Goal: Task Accomplishment & Management: Manage account settings

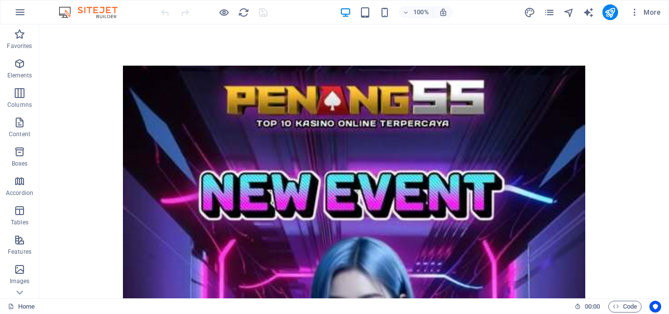
scroll to position [429, 0]
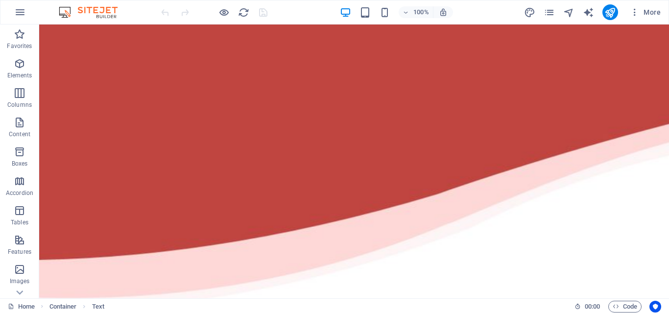
scroll to position [0, 0]
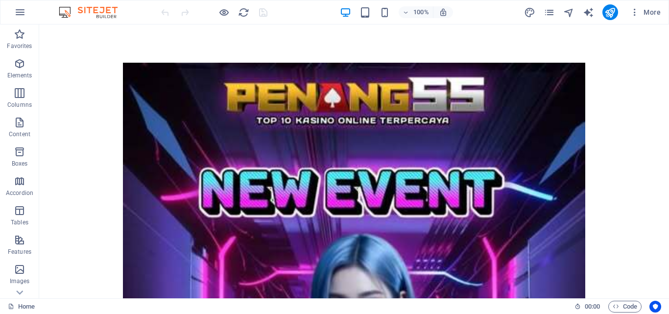
scroll to position [429, 0]
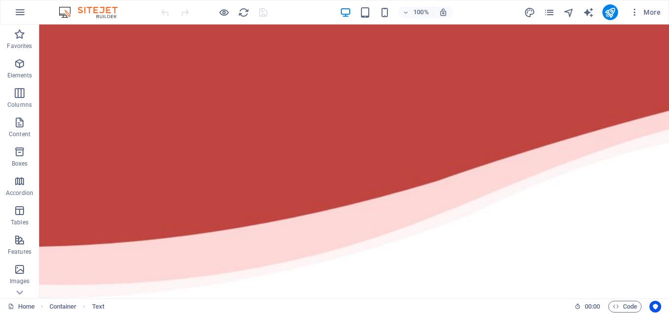
scroll to position [0, 0]
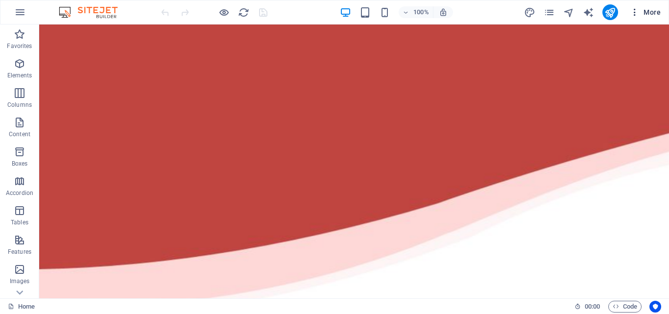
click at [656, 8] on span "More" at bounding box center [645, 12] width 31 height 10
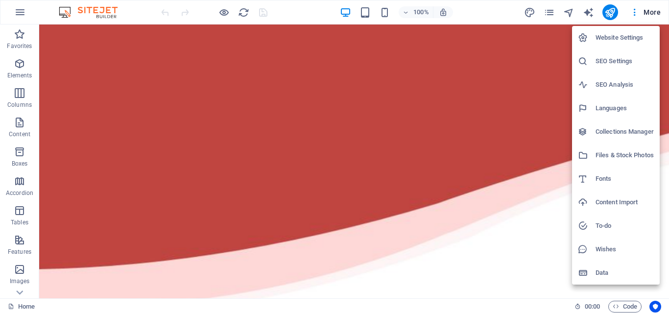
click at [611, 38] on h6 "Website Settings" at bounding box center [624, 38] width 58 height 12
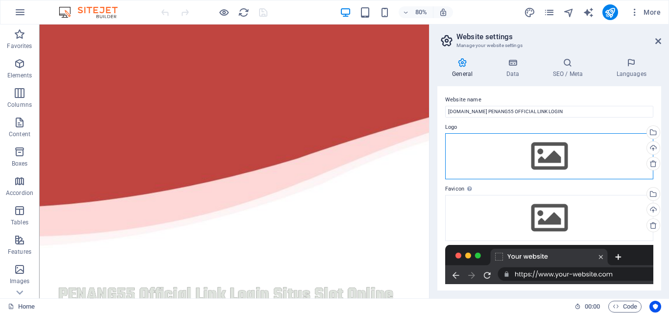
click at [544, 157] on div "Drag files here, click to choose files or select files from Files or our free s…" at bounding box center [549, 156] width 208 height 46
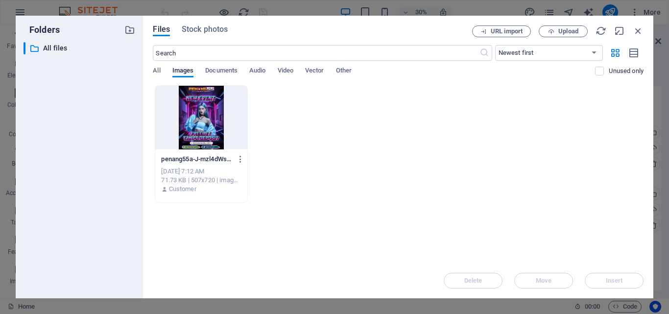
click at [199, 124] on div at bounding box center [201, 118] width 92 height 64
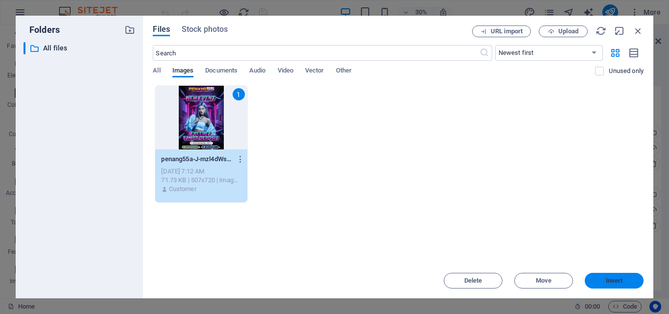
click at [601, 276] on button "Insert" at bounding box center [614, 281] width 59 height 16
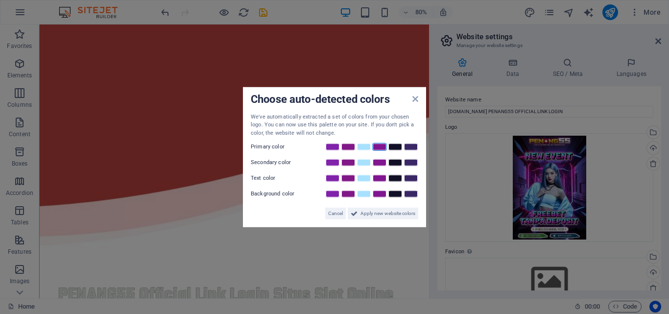
click at [379, 149] on link at bounding box center [379, 147] width 15 height 8
drag, startPoint x: 366, startPoint y: 210, endPoint x: 412, endPoint y: 236, distance: 53.3
click at [365, 210] on span "Apply new website colors" at bounding box center [387, 214] width 55 height 12
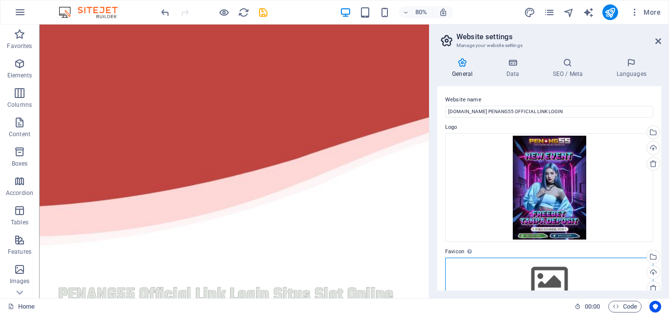
click at [562, 277] on div "Drag files here, click to choose files or select files from Files or our free s…" at bounding box center [549, 281] width 208 height 46
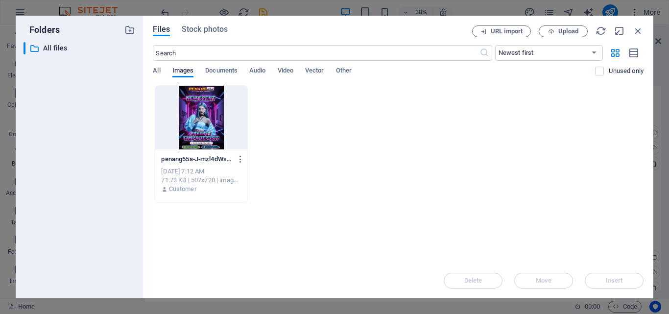
click at [190, 117] on div at bounding box center [201, 118] width 92 height 64
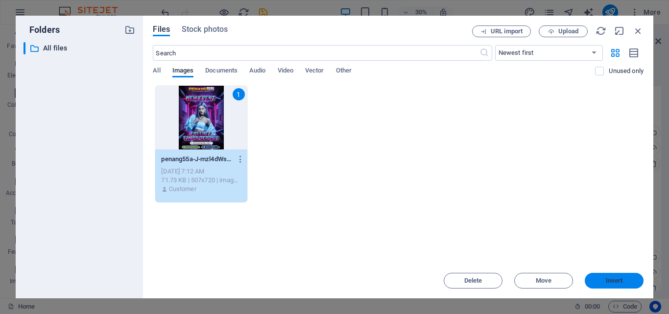
click at [603, 281] on span "Insert" at bounding box center [614, 281] width 51 height 6
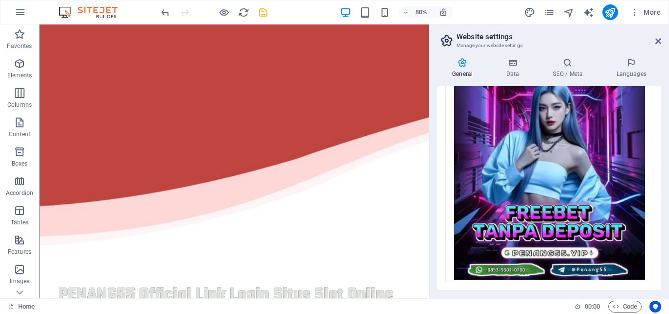
scroll to position [388, 0]
click at [264, 11] on icon "save" at bounding box center [263, 12] width 11 height 11
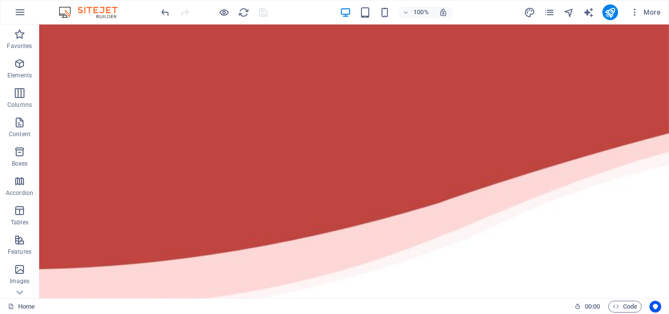
click at [651, 3] on div "100% More" at bounding box center [334, 12] width 668 height 24
click at [650, 8] on span "More" at bounding box center [645, 12] width 31 height 10
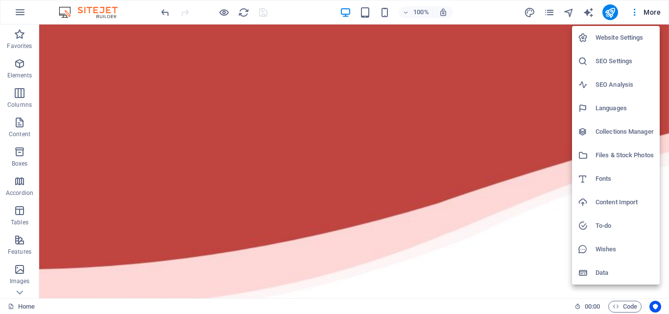
click at [618, 65] on h6 "SEO Settings" at bounding box center [624, 61] width 58 height 12
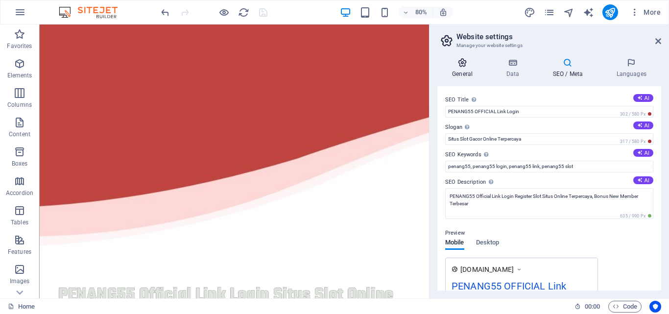
click at [444, 63] on icon at bounding box center [462, 63] width 50 height 10
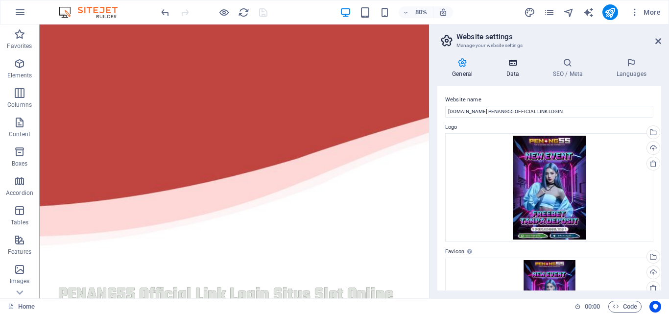
click at [516, 69] on h4 "Data" at bounding box center [514, 68] width 47 height 21
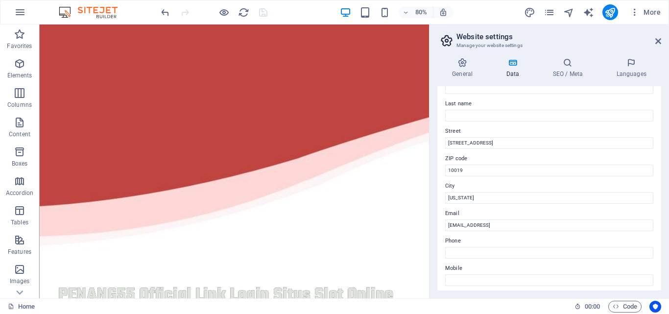
scroll to position [79, 0]
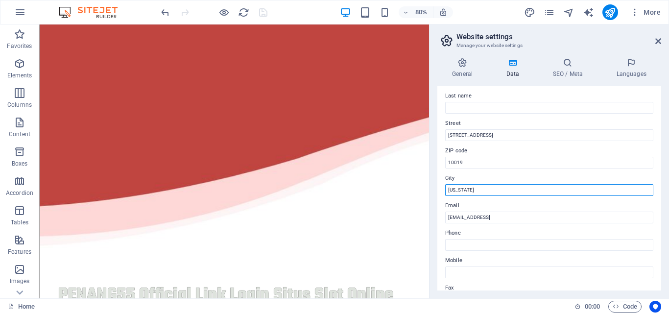
drag, startPoint x: 543, startPoint y: 213, endPoint x: 456, endPoint y: 228, distance: 88.9
click at [493, 193] on input "New York" at bounding box center [549, 190] width 208 height 12
type input "Jakarta"
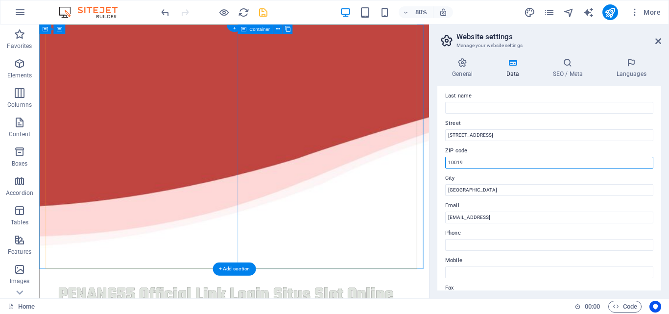
drag, startPoint x: 524, startPoint y: 181, endPoint x: 509, endPoint y: 202, distance: 26.1
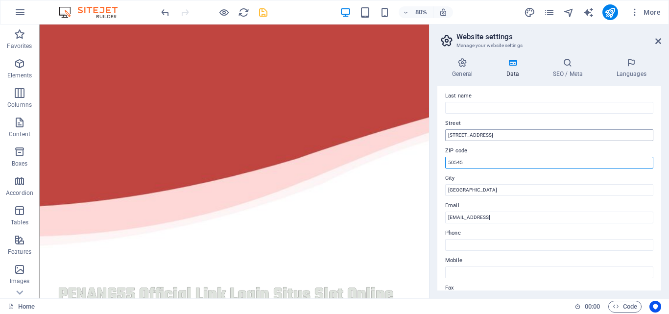
type input "50545"
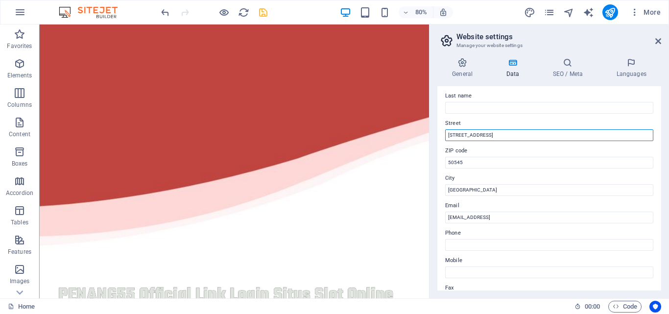
drag, startPoint x: 539, startPoint y: 161, endPoint x: 519, endPoint y: 158, distance: 19.8
click at [490, 137] on input "1601 Broadway" at bounding box center [549, 135] width 208 height 12
type input "jl jakarta"
click at [658, 102] on div "Contact data for this website. This can be used everywhere on the website and w…" at bounding box center [549, 188] width 224 height 204
click at [658, 103] on div "Contact data for this website. This can be used everywhere on the website and w…" at bounding box center [549, 188] width 224 height 204
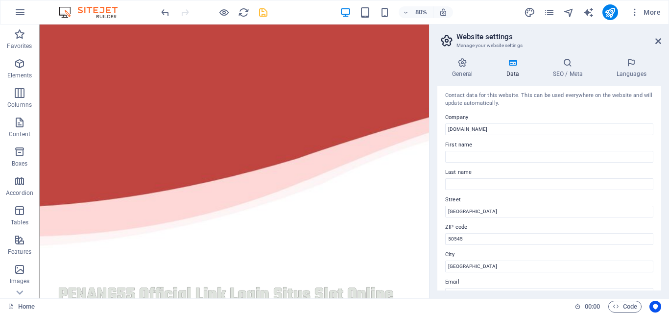
scroll to position [0, 0]
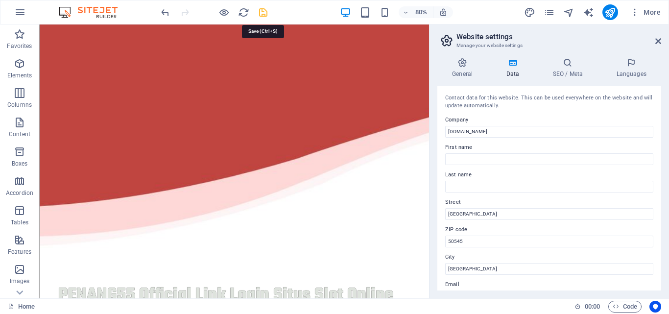
click at [260, 12] on icon "save" at bounding box center [263, 12] width 11 height 11
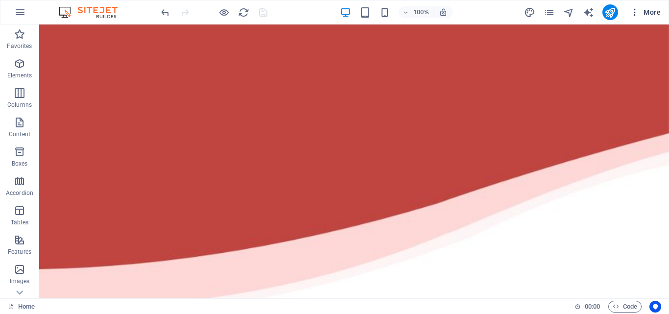
click at [654, 11] on span "More" at bounding box center [645, 12] width 31 height 10
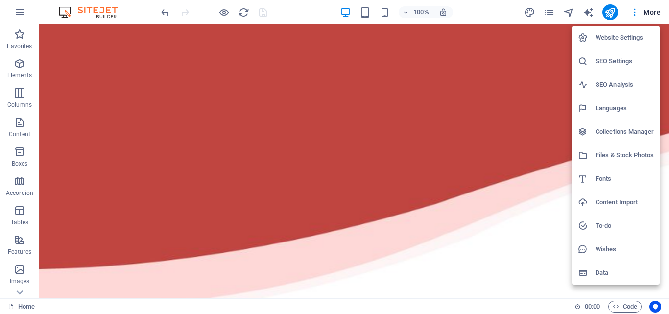
click at [617, 85] on h6 "SEO Analysis" at bounding box center [624, 85] width 58 height 12
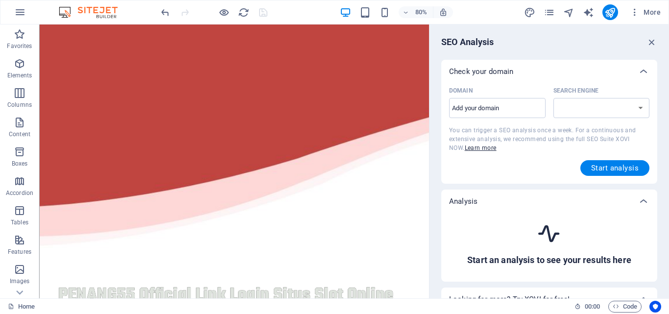
select select "google.com"
click at [522, 108] on input "Domain ​" at bounding box center [497, 108] width 96 height 16
click at [458, 157] on div "Domain ​ Search Engine google.de google.at google.es google.co.uk google.fr goo…" at bounding box center [549, 129] width 200 height 93
click at [473, 111] on input "Domain ​" at bounding box center [497, 108] width 96 height 16
paste input "https://penang55.it.com/"
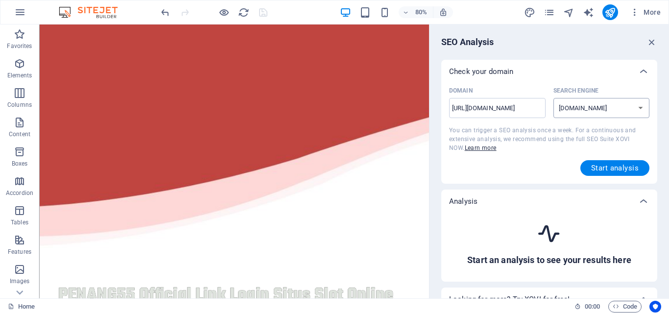
click at [585, 111] on select "google.de google.at google.es google.co.uk google.fr google.it google.ch google…" at bounding box center [601, 108] width 96 height 20
click at [584, 110] on select "google.de google.at google.es google.co.uk google.fr google.it google.ch google…" at bounding box center [601, 108] width 96 height 20
click at [599, 163] on button "Start analysis" at bounding box center [614, 168] width 69 height 16
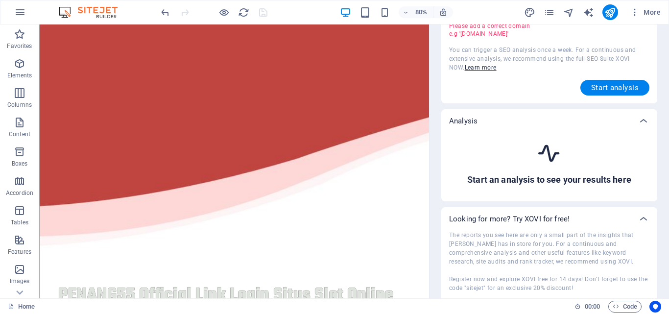
scroll to position [123, 0]
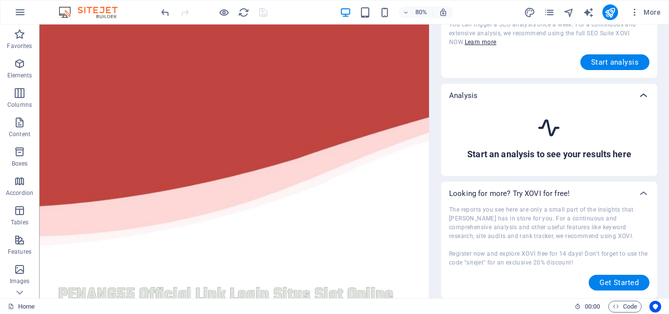
click at [634, 99] on div at bounding box center [644, 96] width 24 height 24
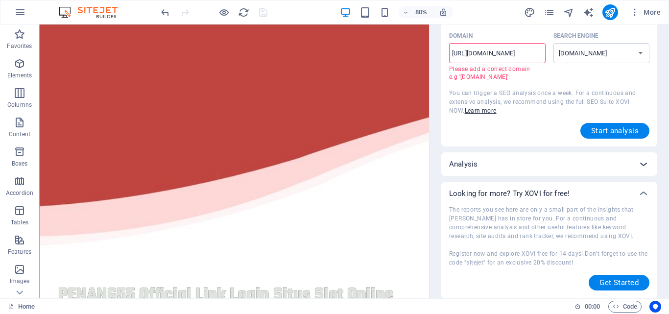
scroll to position [55, 0]
drag, startPoint x: 511, startPoint y: 76, endPoint x: 450, endPoint y: 54, distance: 64.1
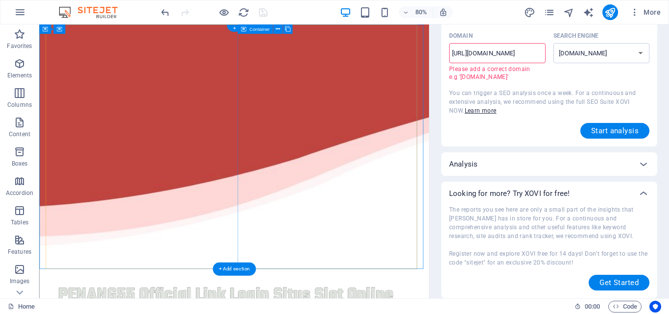
drag, startPoint x: 512, startPoint y: 75, endPoint x: 497, endPoint y: 51, distance: 28.4
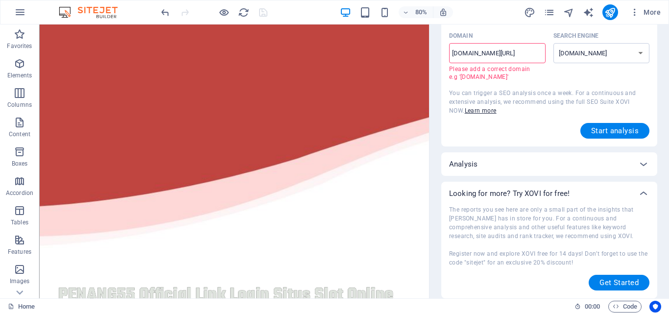
click at [517, 59] on input "penang55.it.com/" at bounding box center [497, 54] width 96 height 16
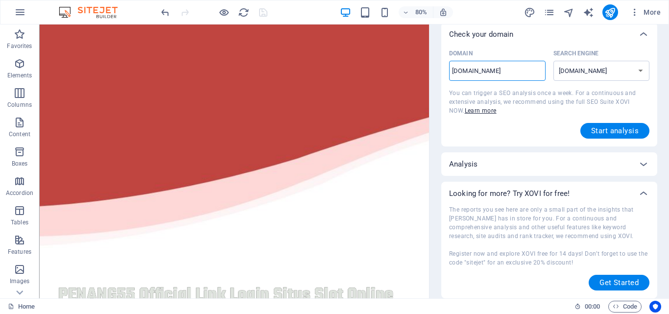
scroll to position [37, 0]
type input "[DOMAIN_NAME]"
click at [613, 130] on span "Start analysis" at bounding box center [614, 131] width 47 height 8
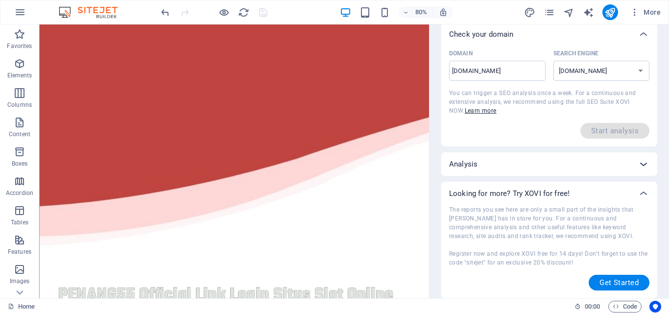
click at [634, 160] on div at bounding box center [644, 164] width 24 height 24
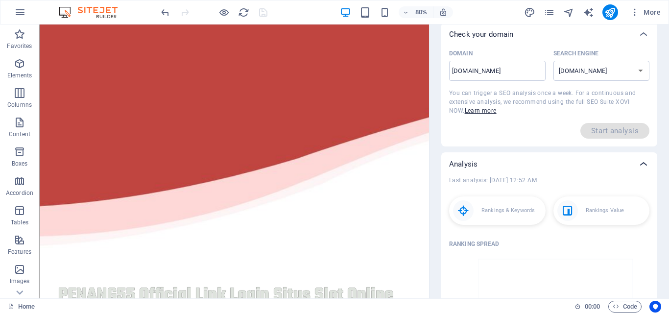
click at [634, 160] on div at bounding box center [644, 164] width 24 height 24
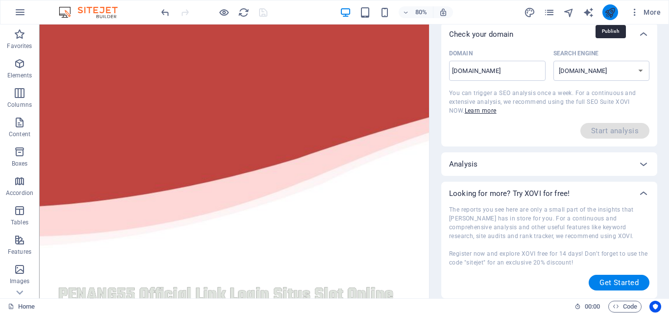
click at [608, 10] on icon "publish" at bounding box center [609, 12] width 11 height 11
